Goal: Information Seeking & Learning: Learn about a topic

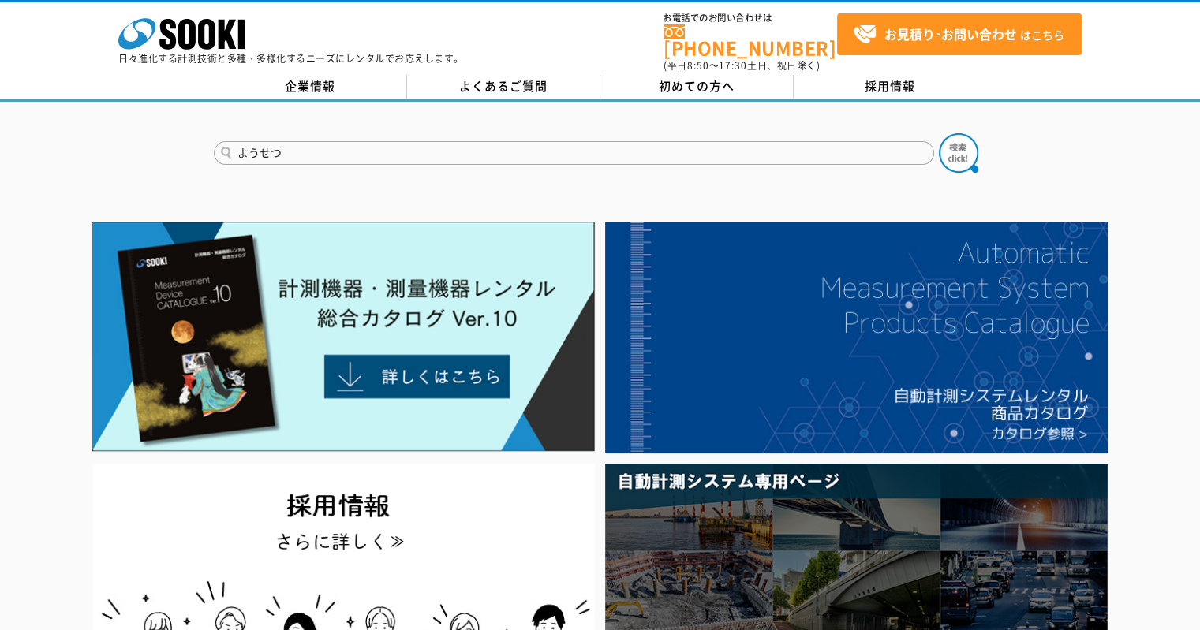
type input "ようせつ"
click at [938, 133] on button at bounding box center [957, 152] width 39 height 39
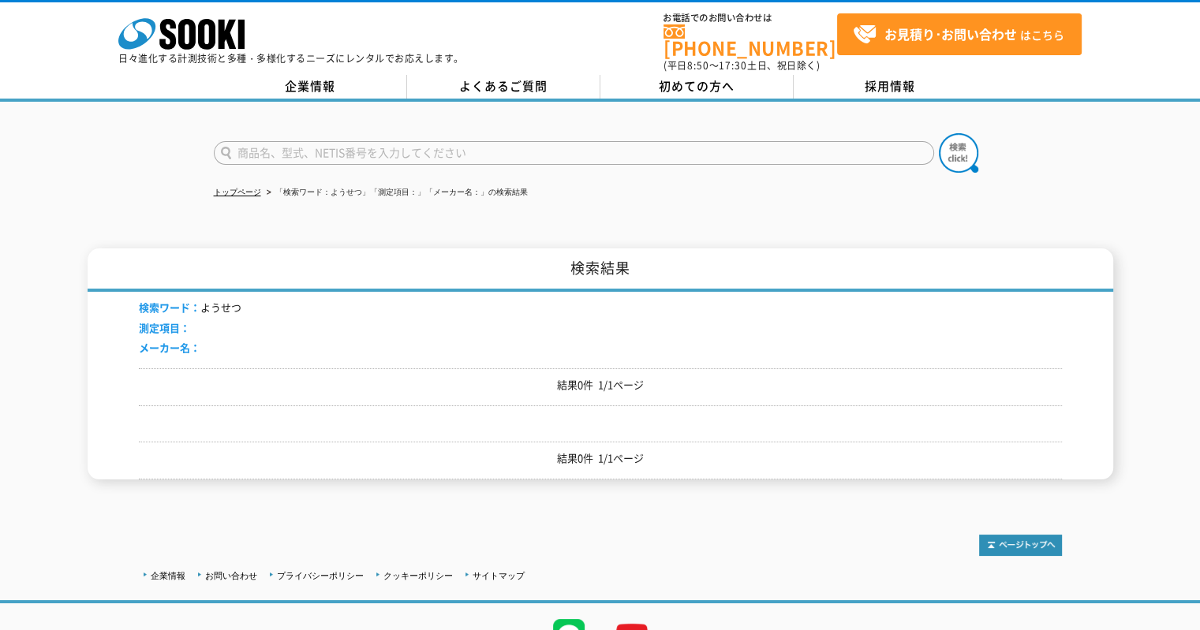
click at [336, 141] on input "text" at bounding box center [574, 153] width 720 height 24
type input "ﾖｳｾﾂｶﾝﾘ"
click at [938, 133] on button at bounding box center [957, 152] width 39 height 39
click at [336, 141] on input "text" at bounding box center [574, 153] width 720 height 24
type input "溶接管理"
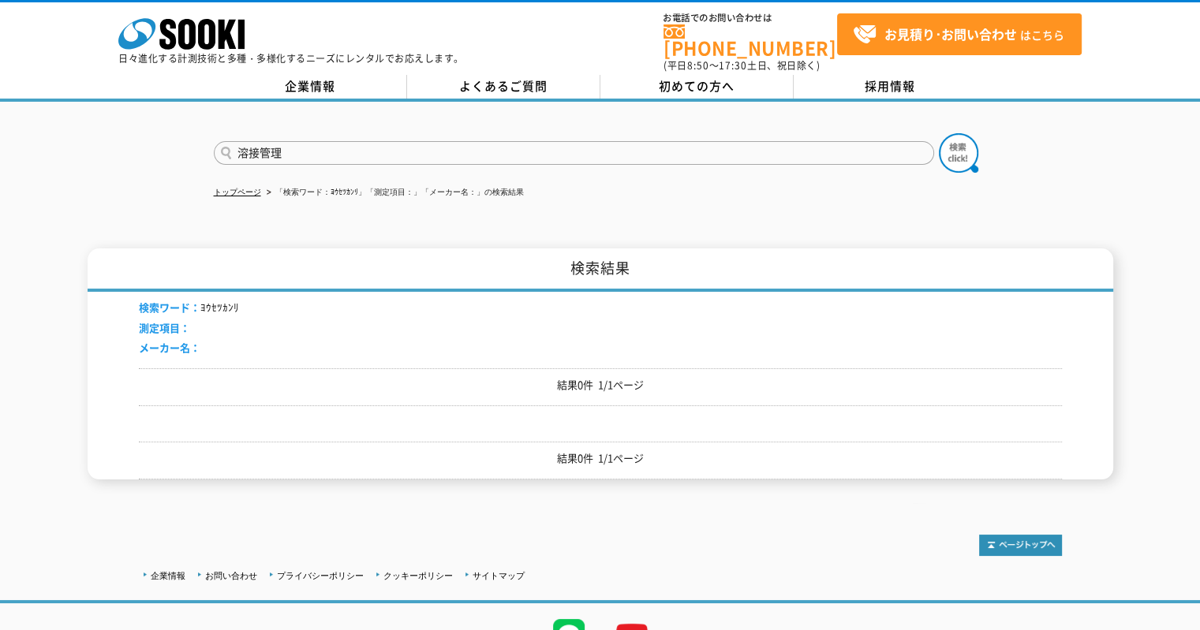
click at [938, 133] on button at bounding box center [957, 152] width 39 height 39
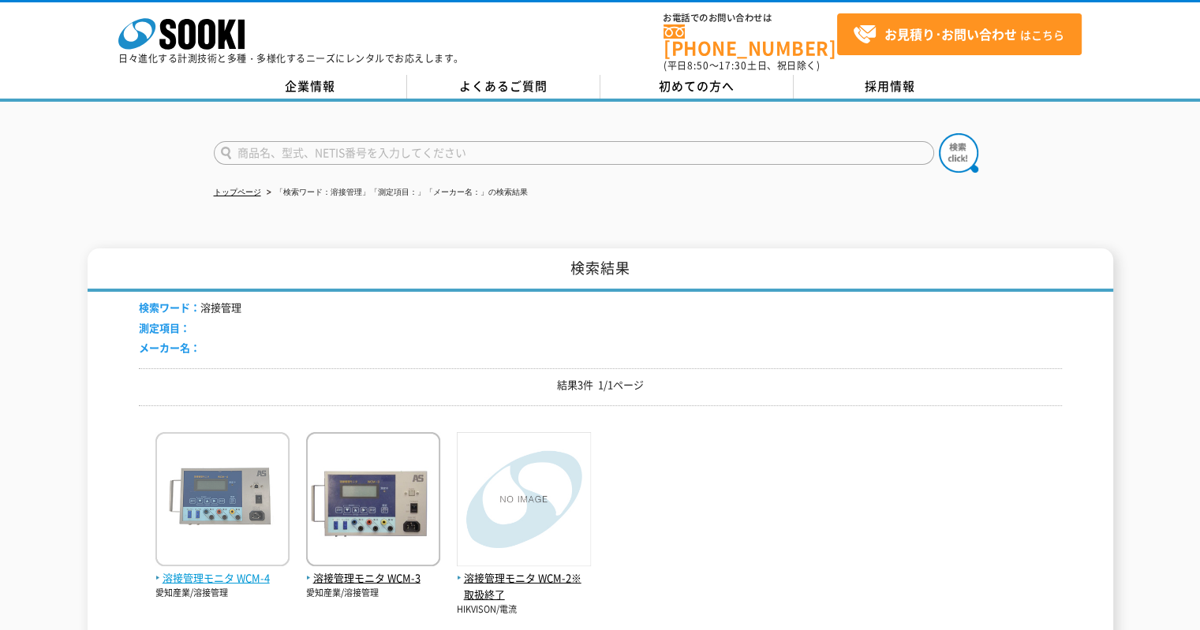
click at [260, 570] on span "溶接管理モニタ WCM-4" at bounding box center [222, 578] width 134 height 17
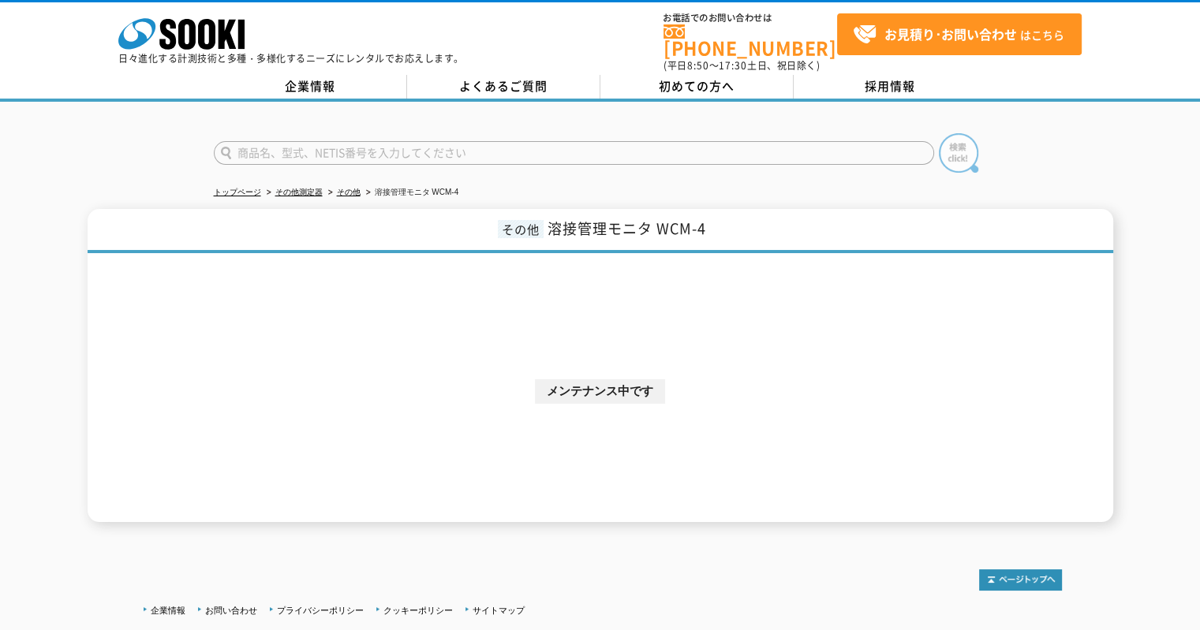
click at [955, 148] on img at bounding box center [957, 152] width 39 height 39
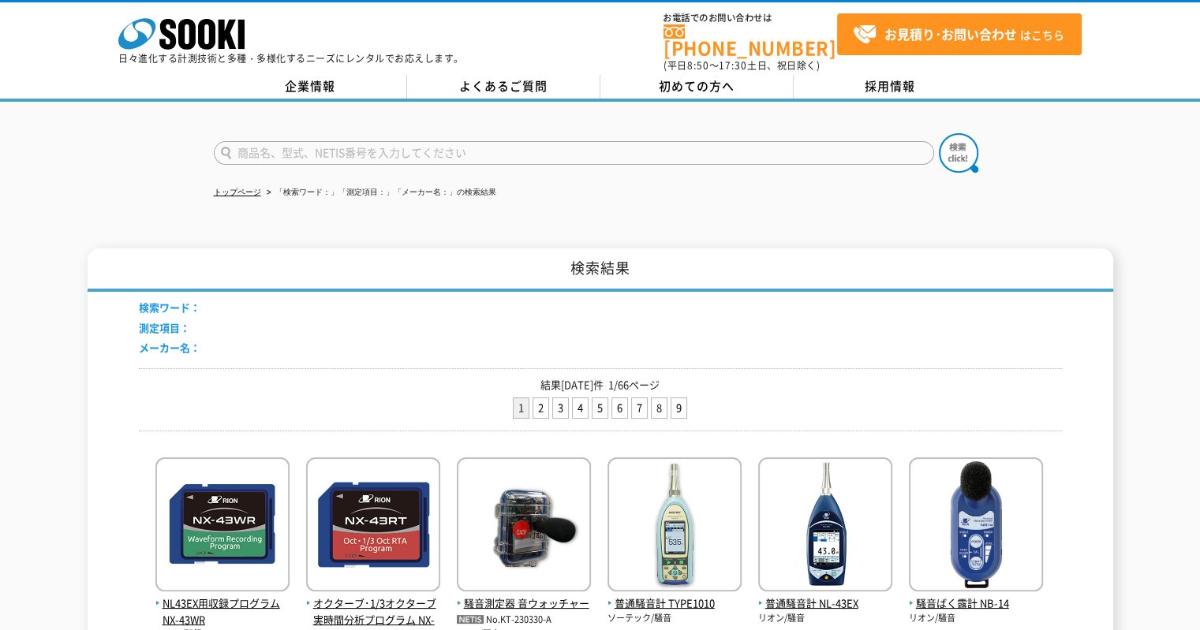
click at [335, 147] on input "text" at bounding box center [574, 153] width 720 height 24
type input "溶接管理"
click at [938, 133] on button at bounding box center [957, 152] width 39 height 39
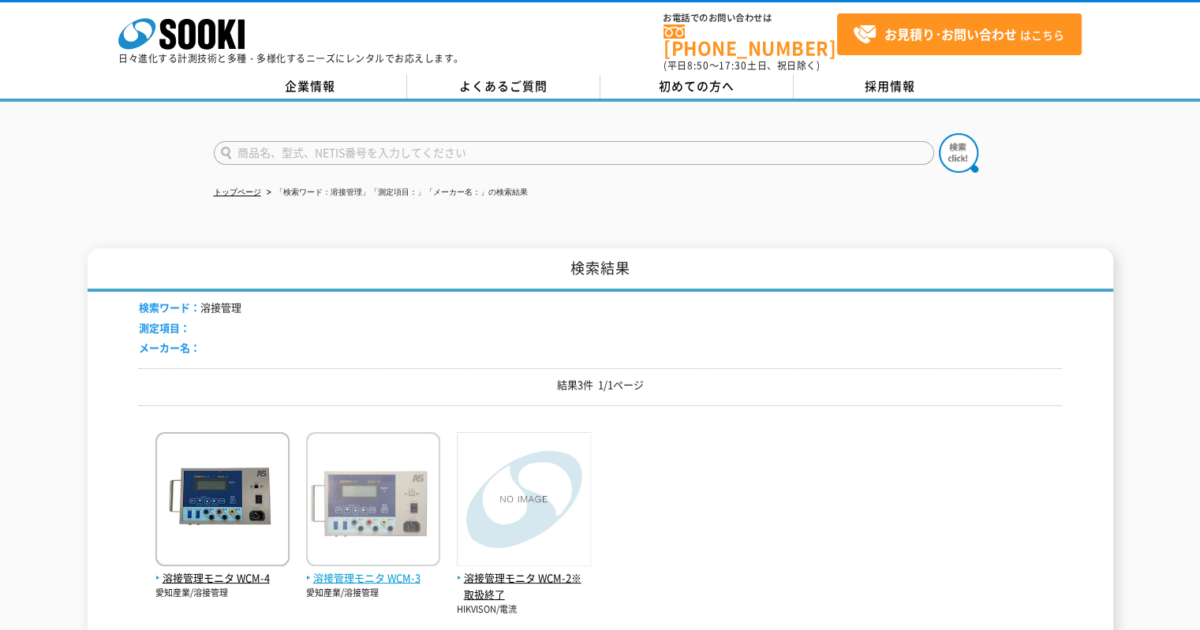
click at [334, 570] on span "溶接管理モニタ WCM-3" at bounding box center [373, 578] width 134 height 17
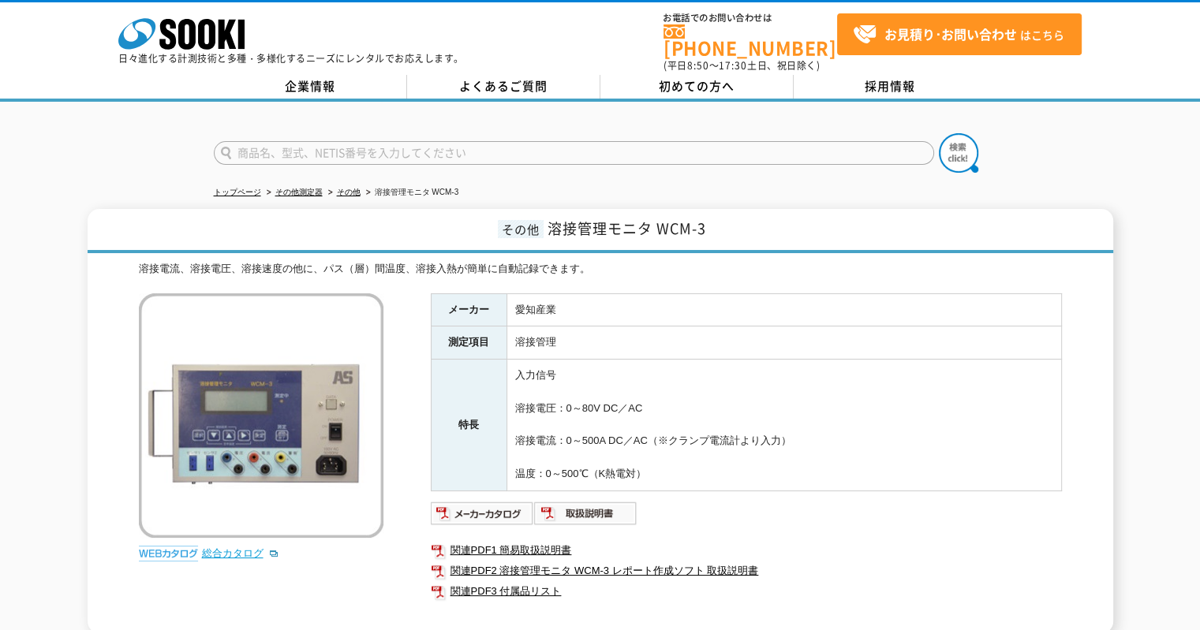
click at [249, 547] on link "総合カタログ" at bounding box center [240, 553] width 77 height 12
